Goal: Check status: Check status

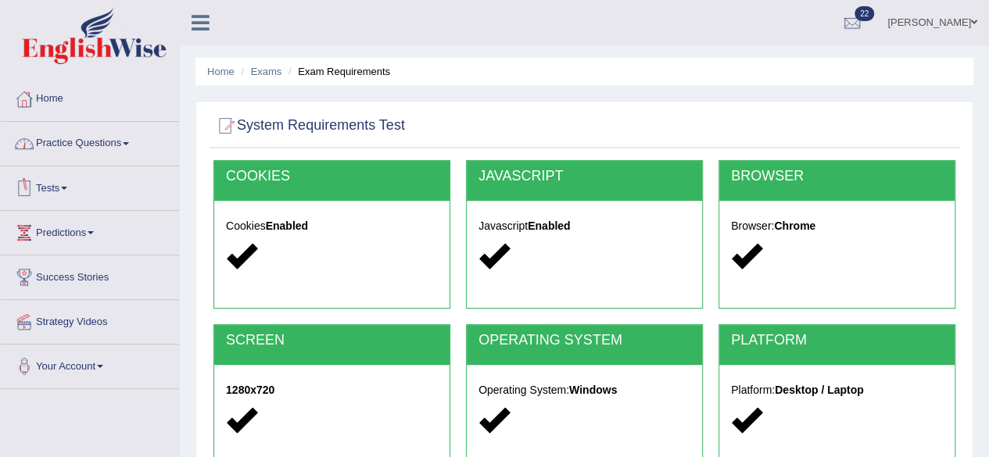
click at [72, 189] on link "Tests" at bounding box center [90, 185] width 178 height 39
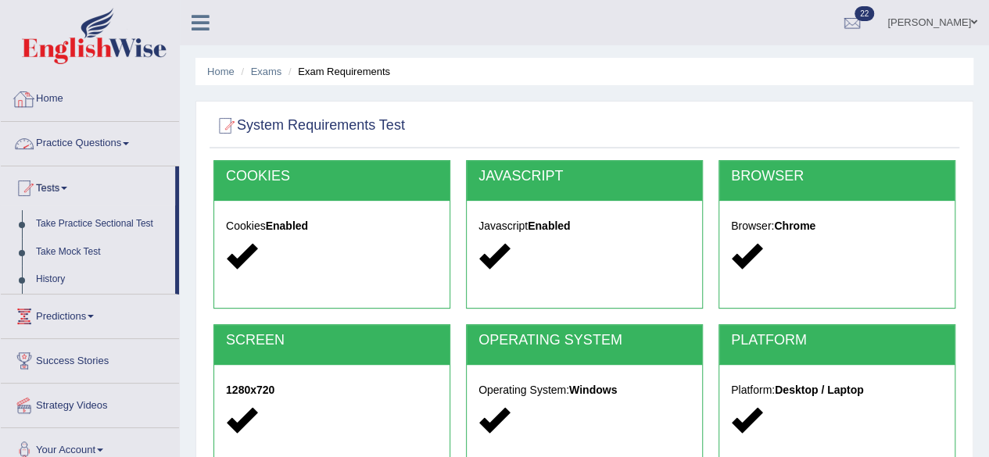
click at [67, 99] on link "Home" at bounding box center [90, 96] width 178 height 39
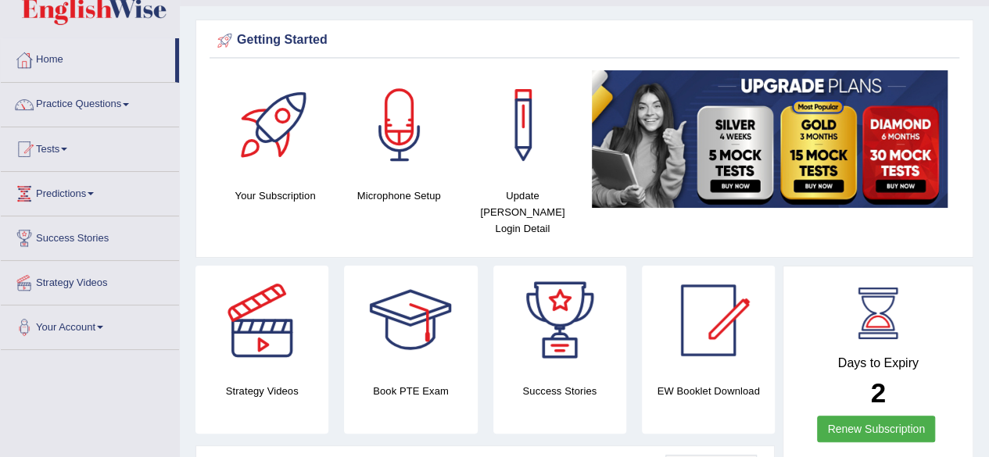
scroll to position [38, 0]
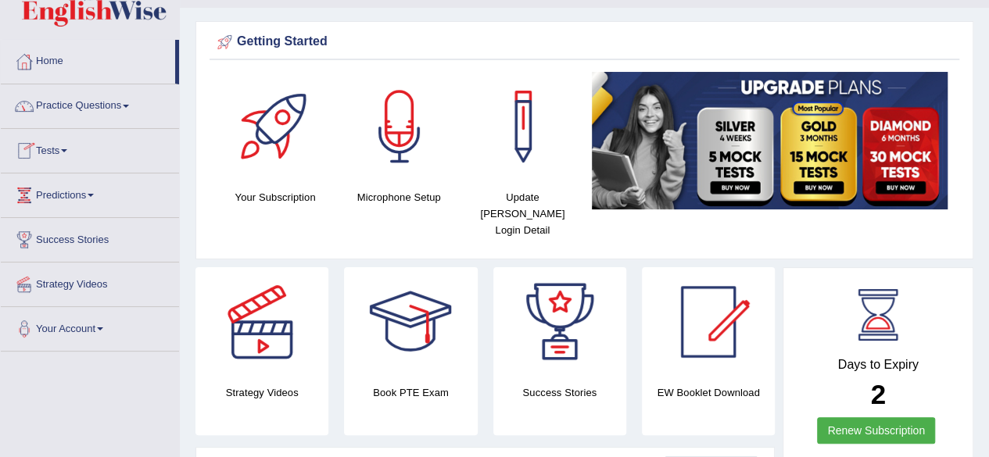
click at [67, 150] on span at bounding box center [64, 150] width 6 height 3
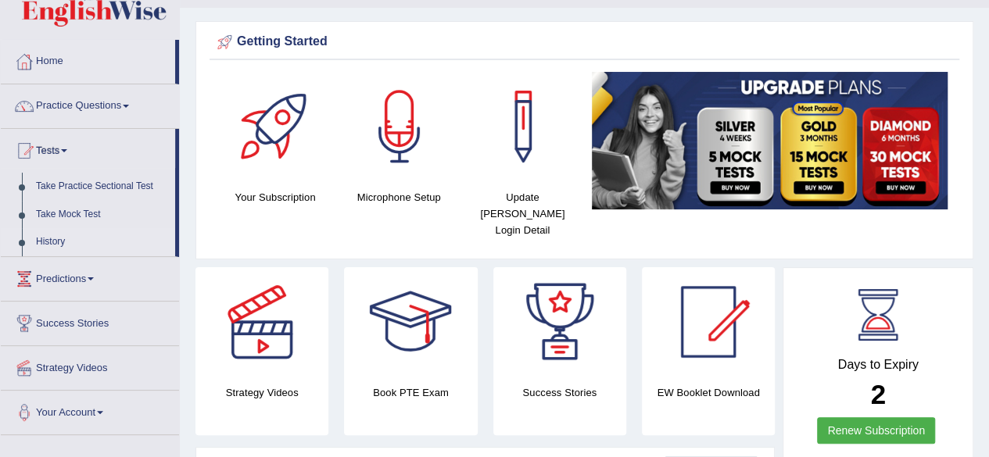
click at [55, 242] on link "History" at bounding box center [102, 242] width 146 height 28
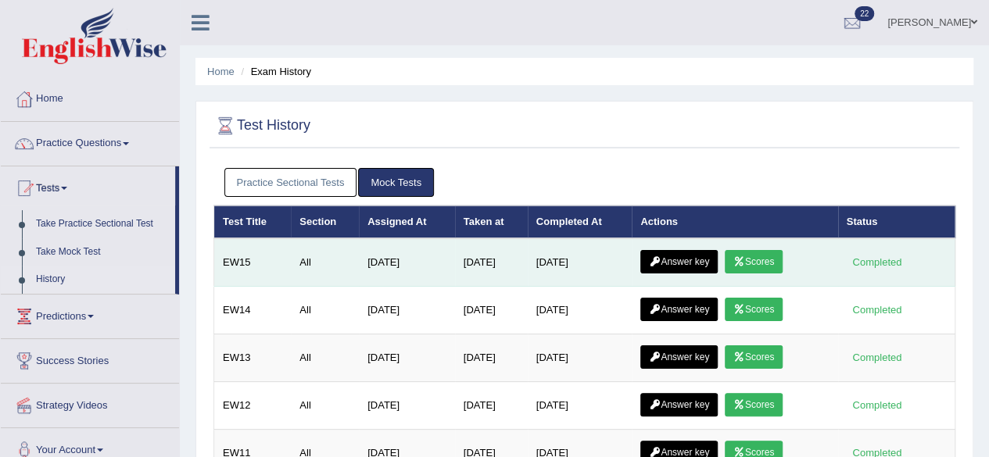
click at [759, 265] on link "Scores" at bounding box center [753, 261] width 58 height 23
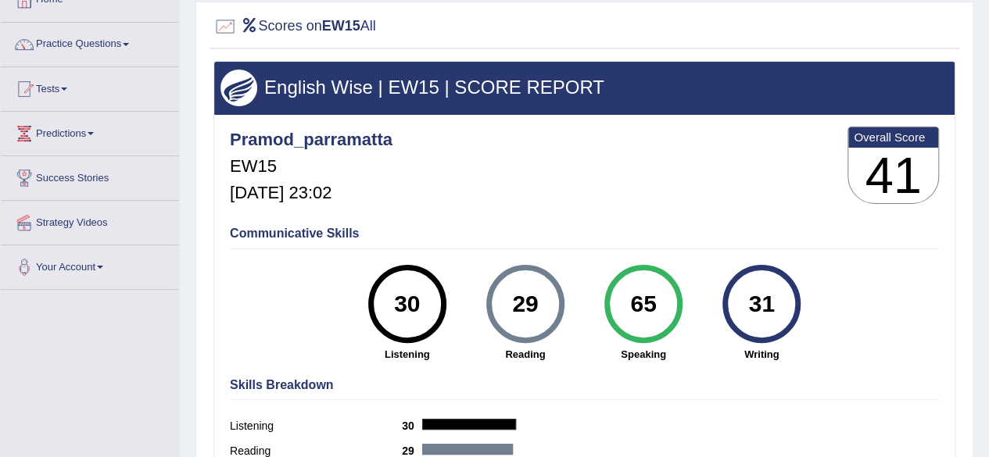
scroll to position [156, 0]
